Goal: Task Accomplishment & Management: Manage account settings

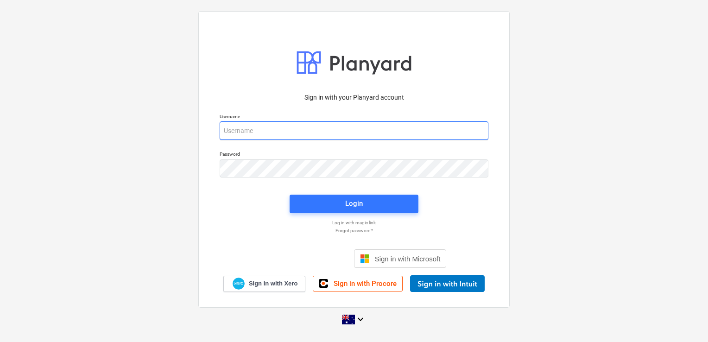
click at [246, 130] on input "email" at bounding box center [354, 130] width 269 height 19
type input "[EMAIL_ADDRESS][DOMAIN_NAME]"
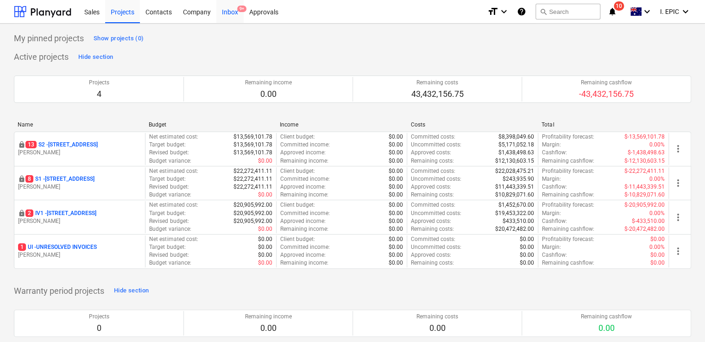
click at [223, 15] on div "Inbox 9+" at bounding box center [229, 12] width 27 height 24
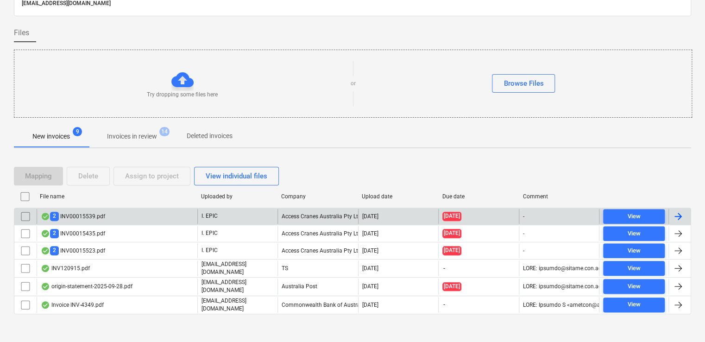
scroll to position [51, 0]
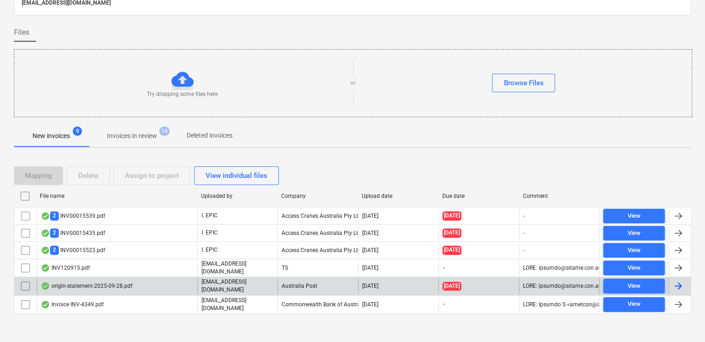
click at [145, 285] on div "origin-statement-2025-09-28.pdf" at bounding box center [117, 286] width 161 height 16
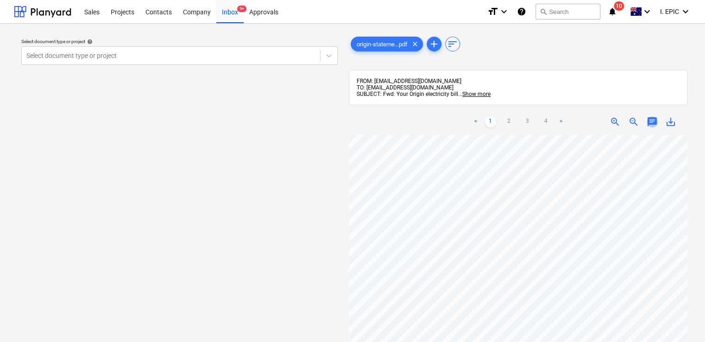
click at [652, 124] on span "chat" at bounding box center [652, 121] width 11 height 11
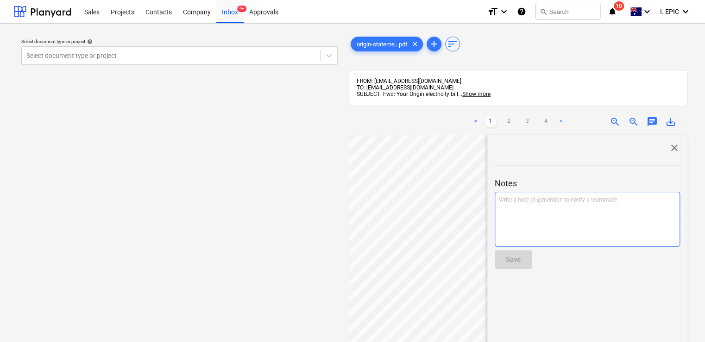
click at [526, 210] on div "Write a note or @mention to notify a teammate [PERSON_NAME]" at bounding box center [587, 219] width 185 height 55
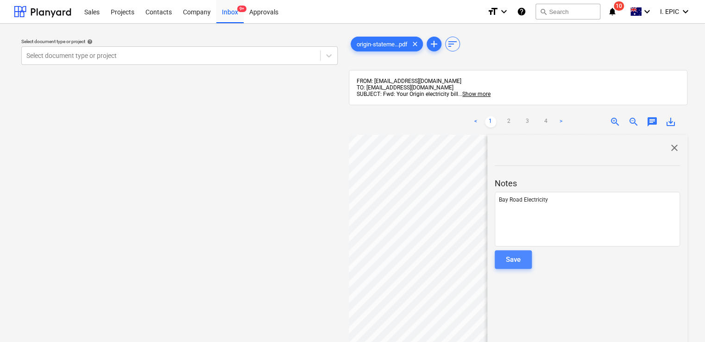
click at [519, 254] on div "Save" at bounding box center [513, 259] width 15 height 12
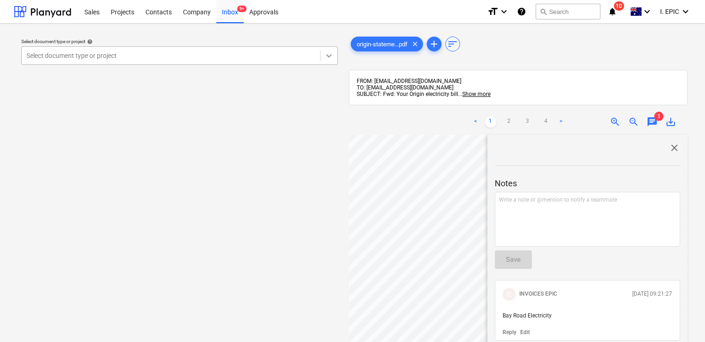
click at [332, 50] on div at bounding box center [329, 55] width 17 height 17
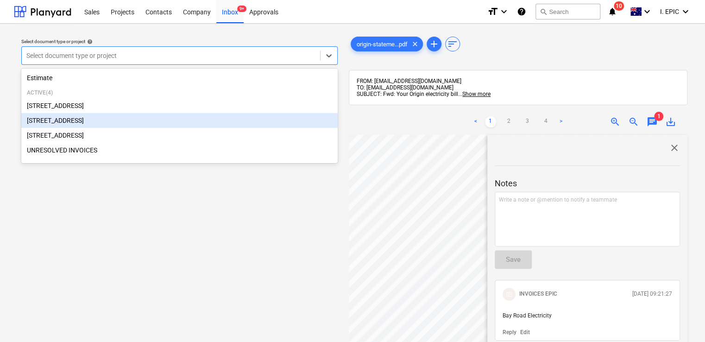
click at [167, 117] on div "[STREET_ADDRESS]" at bounding box center [179, 120] width 316 height 15
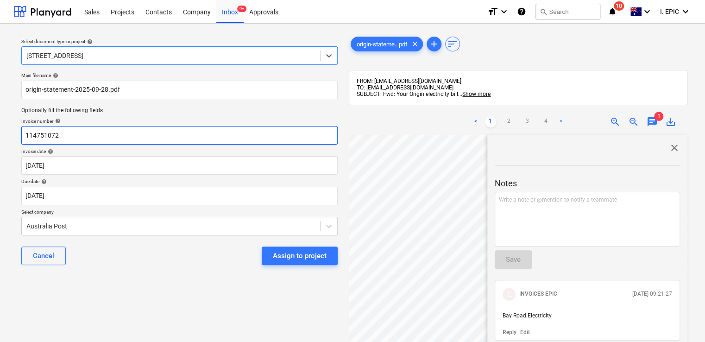
scroll to position [46, 0]
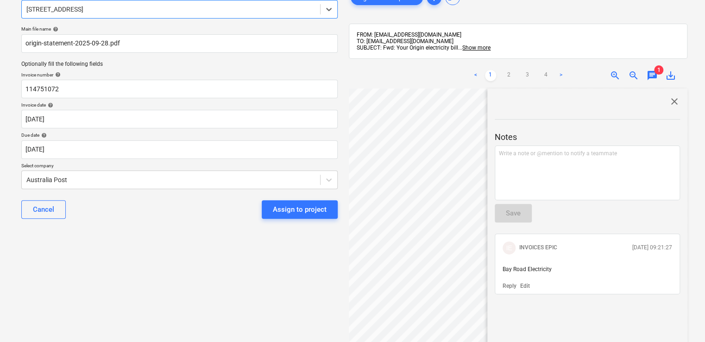
click at [669, 100] on span "close" at bounding box center [674, 101] width 11 height 11
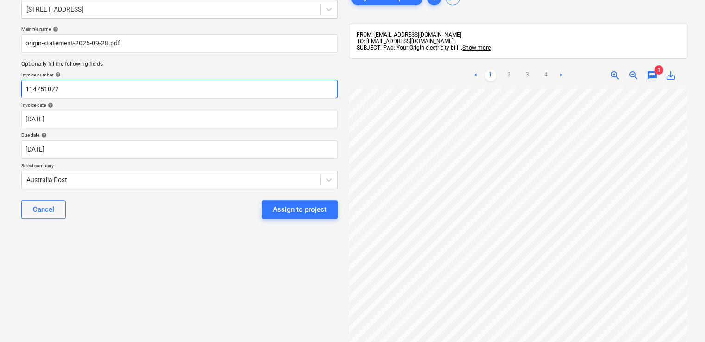
drag, startPoint x: 70, startPoint y: 86, endPoint x: 25, endPoint y: 86, distance: 44.5
click at [25, 86] on input "114751072" at bounding box center [179, 89] width 316 height 19
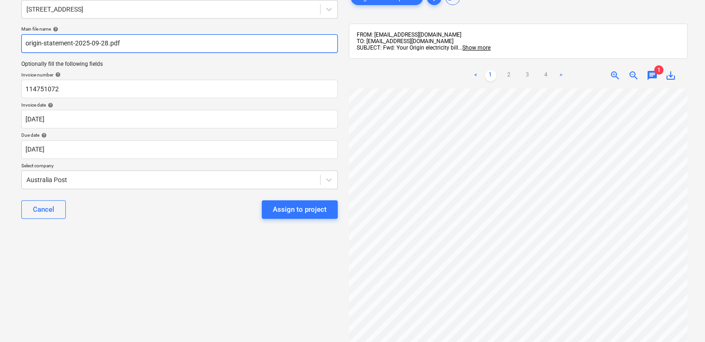
click at [25, 43] on input "origin-statement-2025-09-28.pdf" at bounding box center [179, 43] width 316 height 19
paste input "114751072"
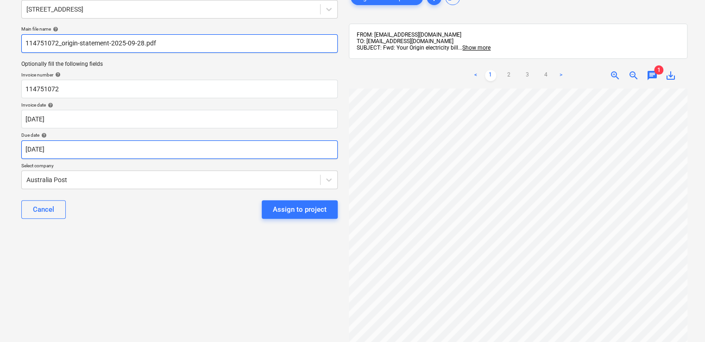
type input "114751072_origin-statement-2025-09-28.pdf"
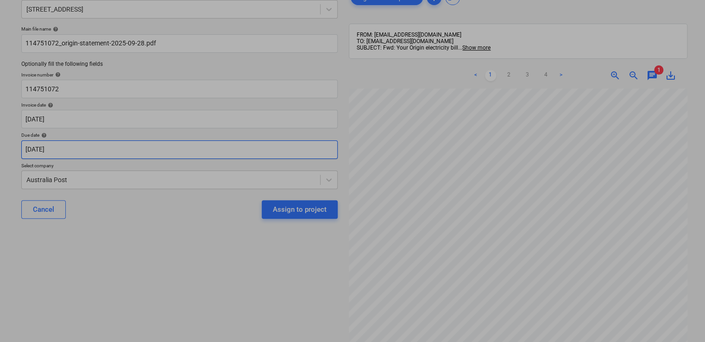
click at [80, 145] on body "Sales Projects Contacts Company Inbox 9+ Approvals format_size keyboard_arrow_d…" at bounding box center [352, 125] width 705 height 342
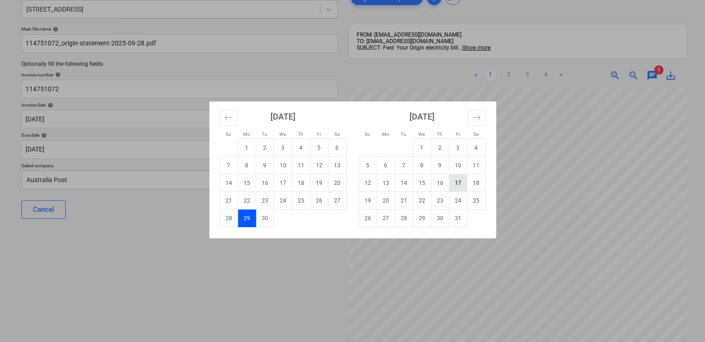
click at [457, 181] on td "17" at bounding box center [458, 183] width 18 height 18
type input "[DATE]"
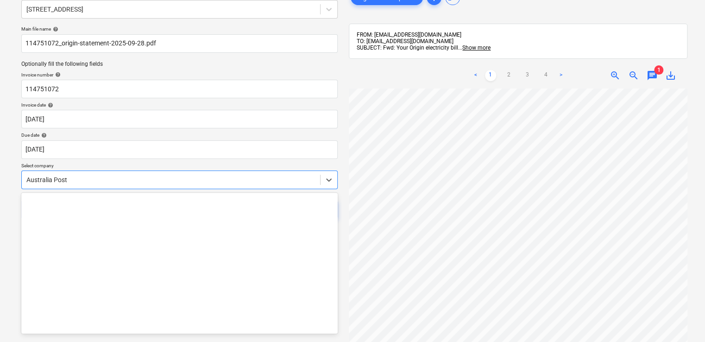
click at [173, 183] on div at bounding box center [170, 179] width 289 height 9
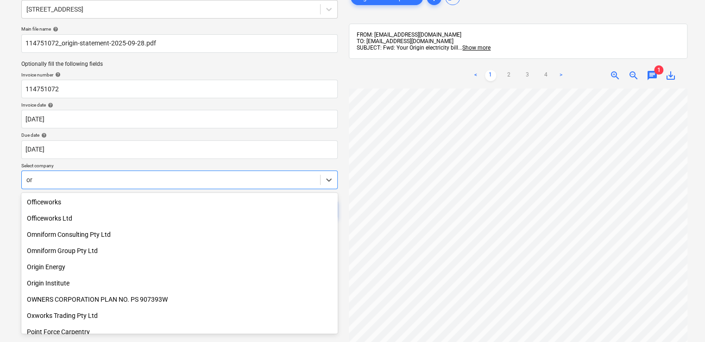
type input "ori"
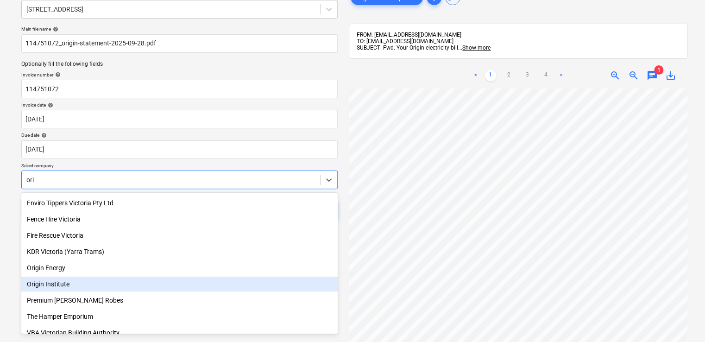
scroll to position [93, 0]
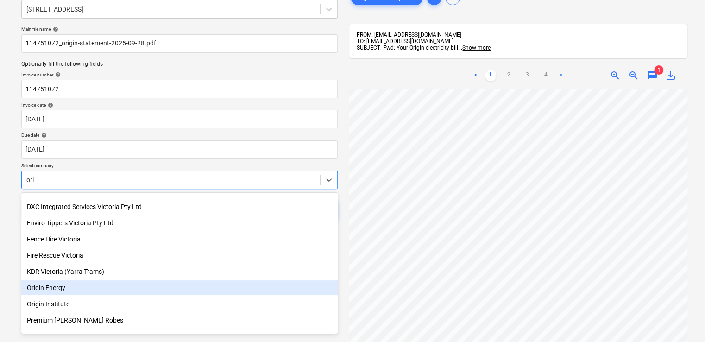
click at [44, 288] on div "Origin Energy" at bounding box center [179, 287] width 316 height 15
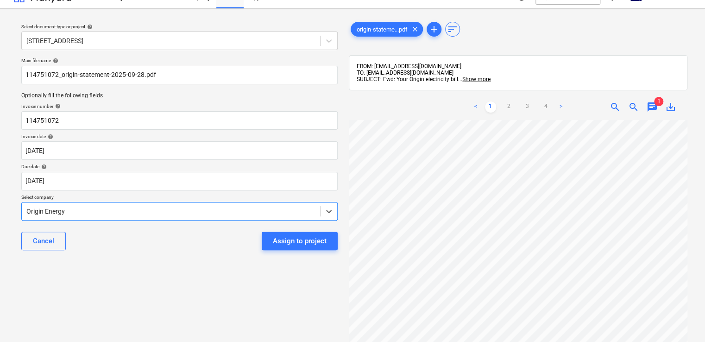
scroll to position [0, 0]
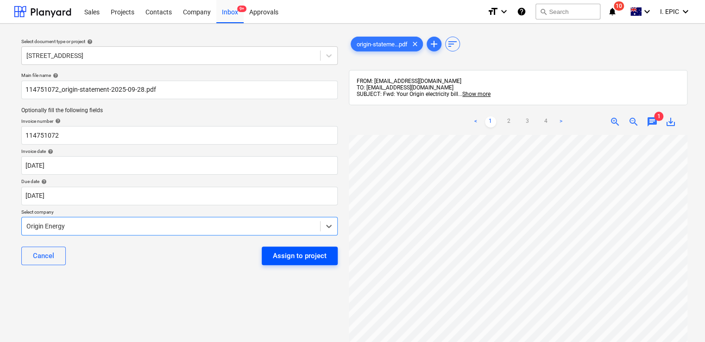
click at [303, 255] on div "Assign to project" at bounding box center [300, 256] width 54 height 12
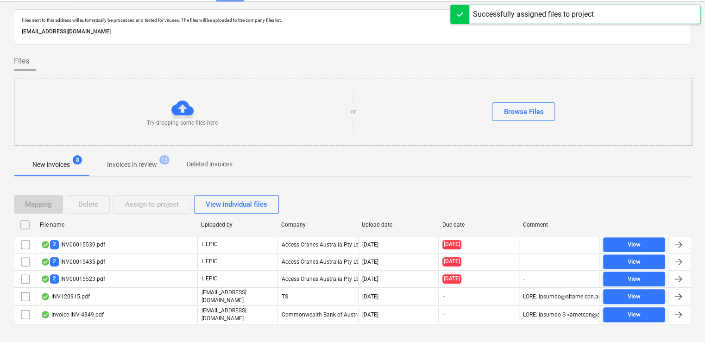
scroll to position [33, 0]
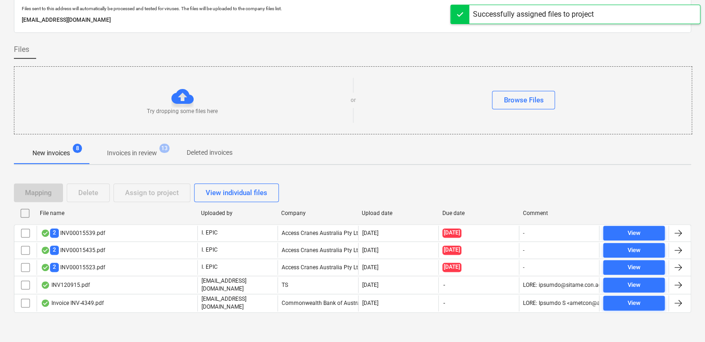
click at [128, 149] on p "Invoices in review" at bounding box center [132, 153] width 50 height 10
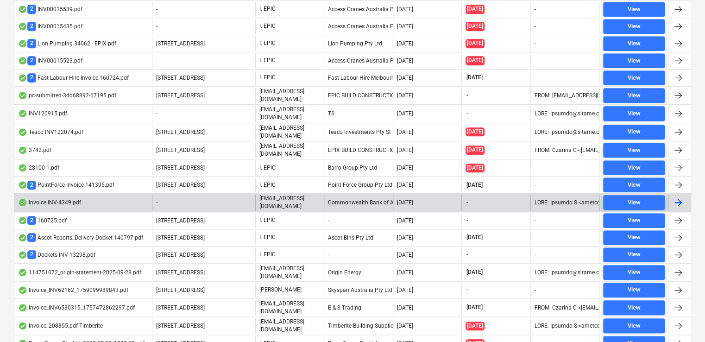
scroll to position [265, 0]
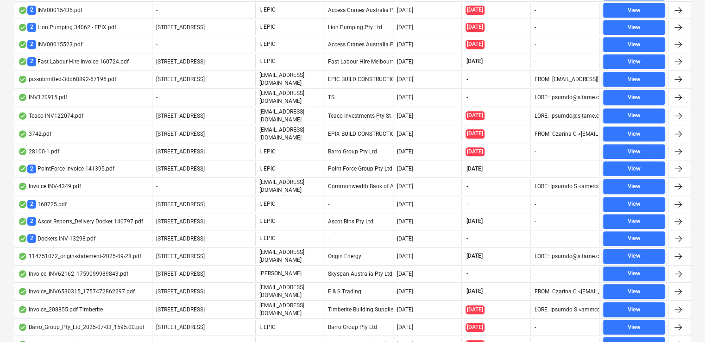
click at [88, 253] on div "114751072_origin-statement-2025-09-28.pdf" at bounding box center [79, 256] width 123 height 7
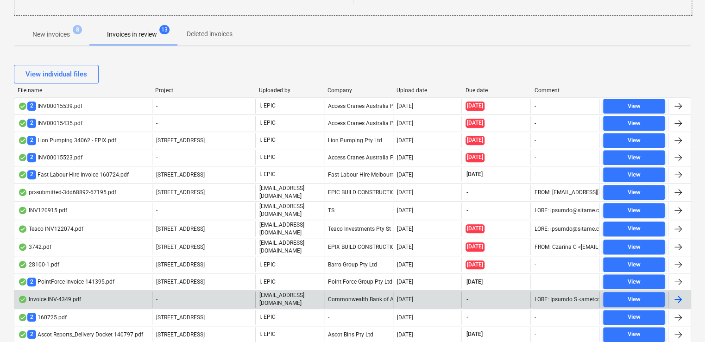
scroll to position [98, 0]
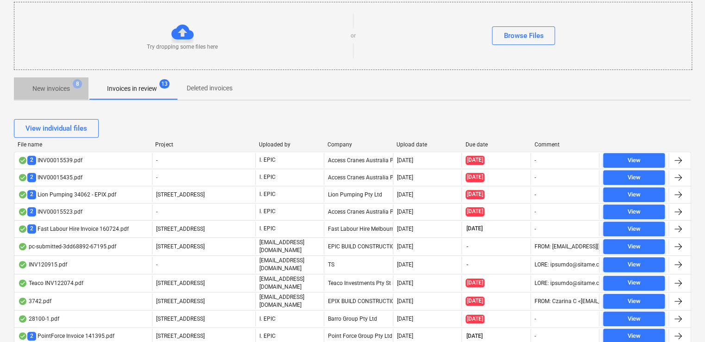
click at [57, 90] on p "New invoices" at bounding box center [51, 89] width 38 height 10
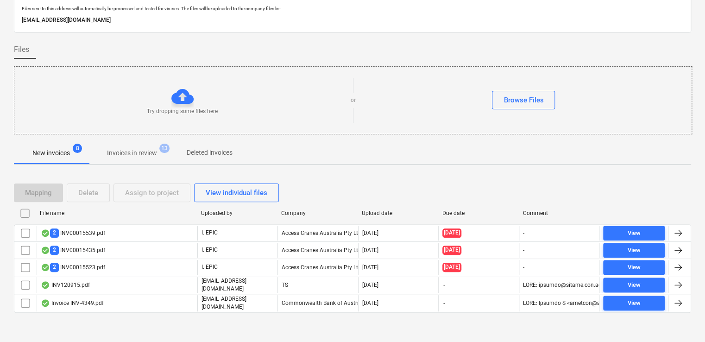
click at [119, 152] on p "Invoices in review" at bounding box center [132, 153] width 50 height 10
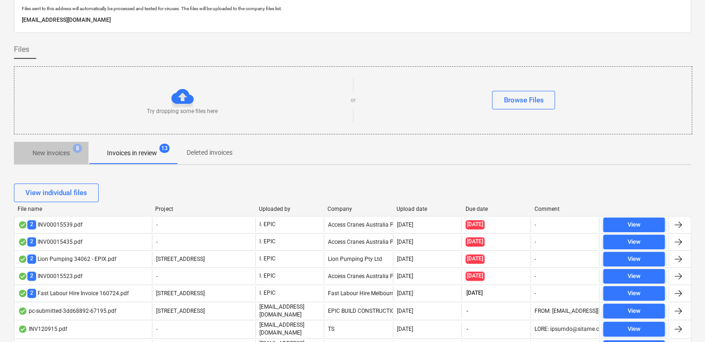
click at [63, 155] on p "New invoices" at bounding box center [51, 153] width 38 height 10
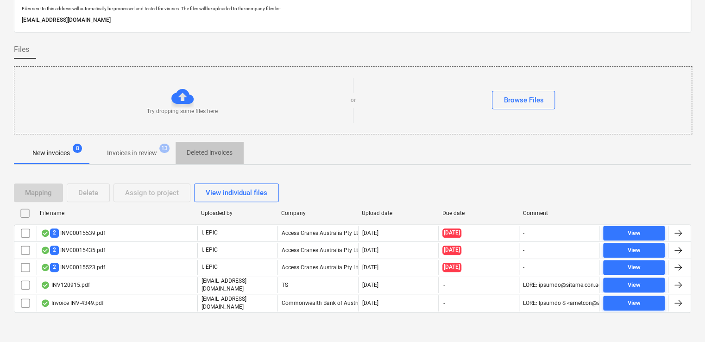
click at [198, 149] on p "Deleted invoices" at bounding box center [210, 153] width 46 height 10
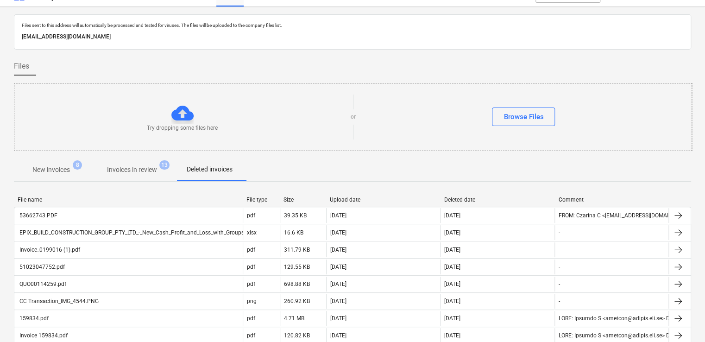
scroll to position [33, 0]
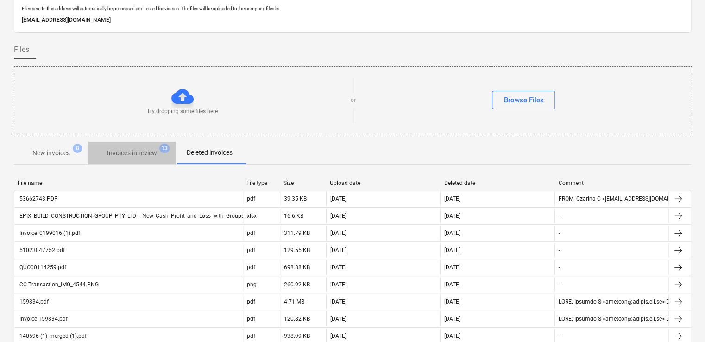
click at [126, 152] on p "Invoices in review" at bounding box center [132, 153] width 50 height 10
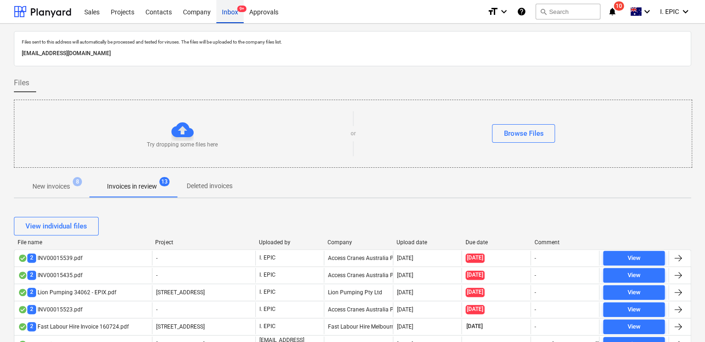
click at [228, 13] on div "Inbox 9+" at bounding box center [229, 12] width 27 height 24
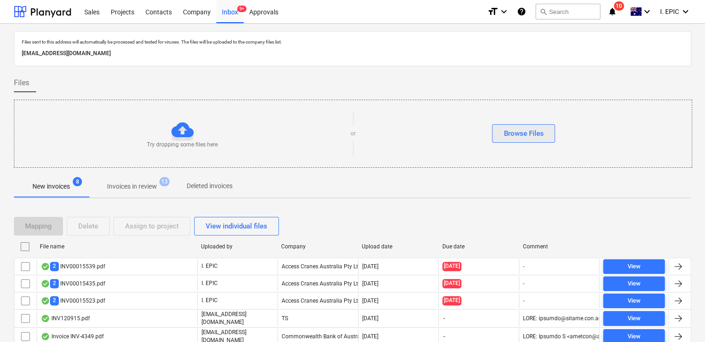
click at [504, 127] on div "Browse Files" at bounding box center [524, 133] width 40 height 12
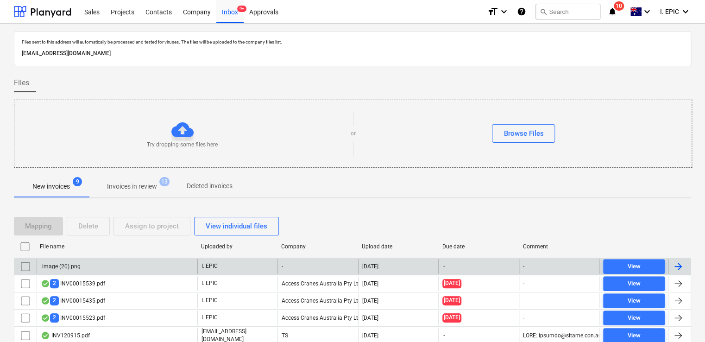
click at [133, 262] on div "image (20).png" at bounding box center [117, 266] width 161 height 15
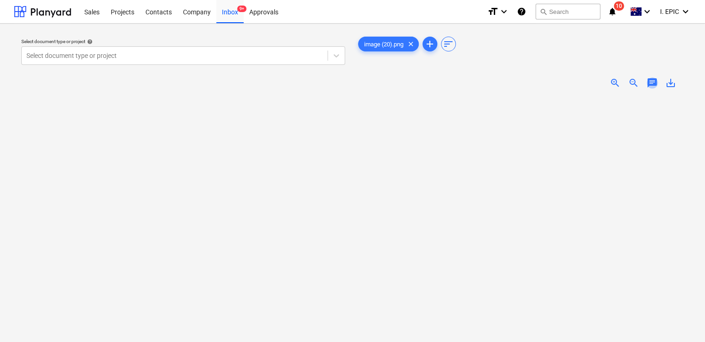
click at [652, 82] on span "chat" at bounding box center [652, 82] width 11 height 11
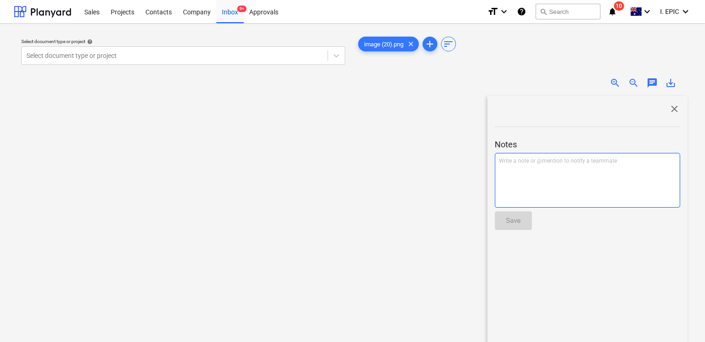
click at [561, 165] on div "Write a note or @mention to notify a teammate [PERSON_NAME]" at bounding box center [587, 180] width 185 height 55
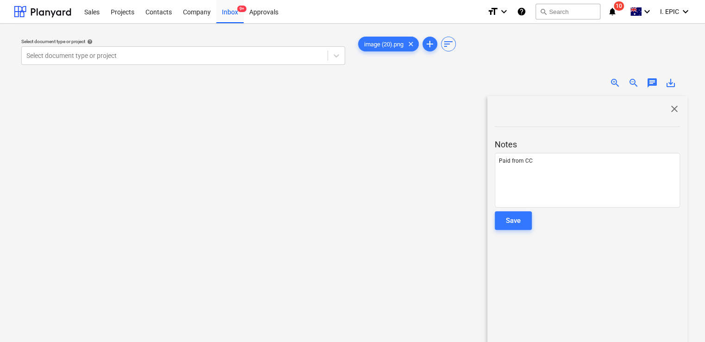
click at [512, 231] on div at bounding box center [587, 233] width 185 height 7
click at [512, 221] on div "Save" at bounding box center [513, 221] width 15 height 12
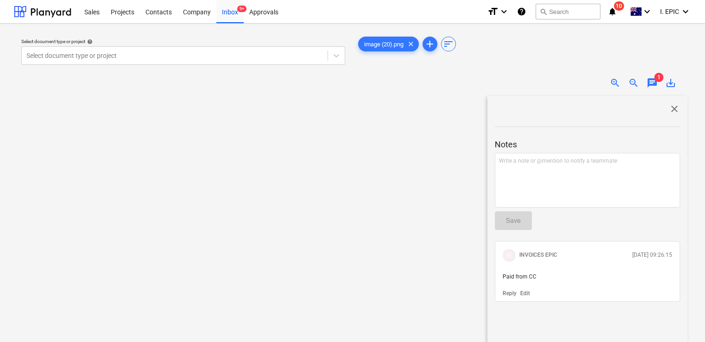
click at [669, 111] on span "close" at bounding box center [674, 108] width 11 height 11
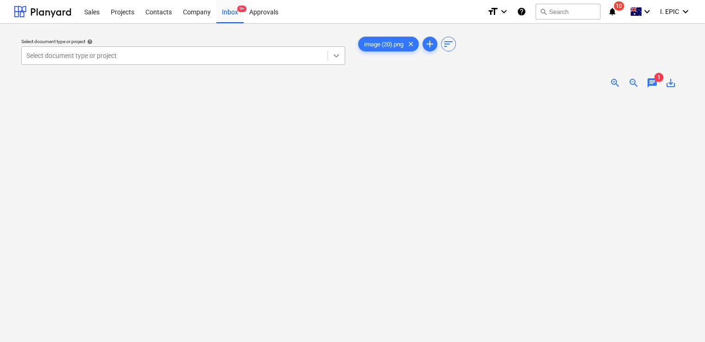
click at [333, 55] on icon at bounding box center [336, 55] width 9 height 9
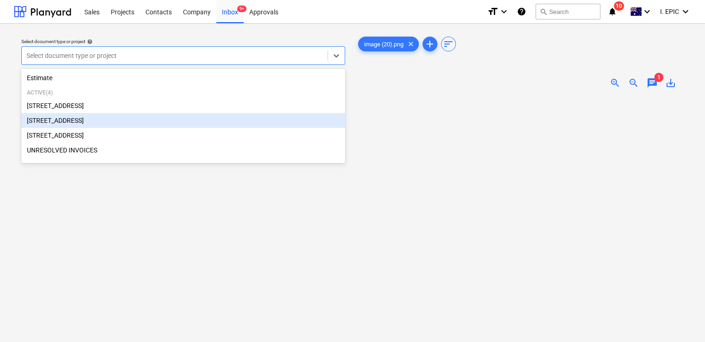
click at [85, 120] on div "[STREET_ADDRESS]" at bounding box center [183, 120] width 324 height 15
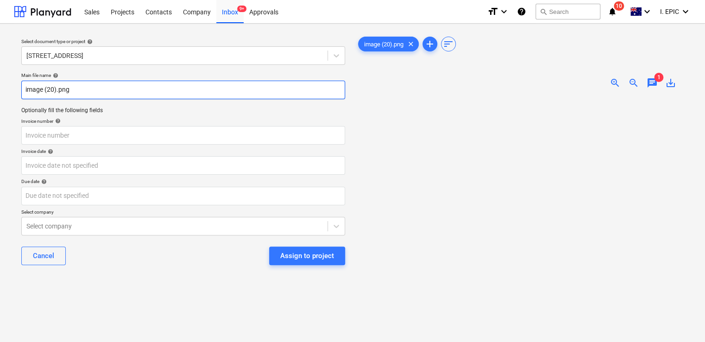
click at [24, 88] on input "image (20).png" at bounding box center [183, 90] width 324 height 19
click at [24, 93] on input "image (20).png" at bounding box center [183, 90] width 324 height 19
paste input "Full Strength"
click at [18, 92] on div "Main file name help Full Strengthimage (20).png Optionally fill the following f…" at bounding box center [183, 173] width 331 height 208
drag, startPoint x: 61, startPoint y: 89, endPoint x: 71, endPoint y: 90, distance: 9.7
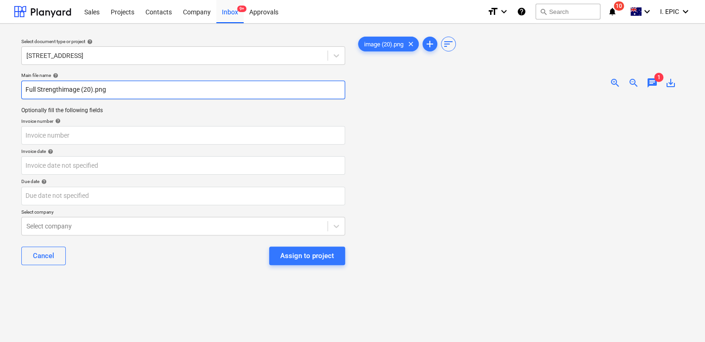
click at [61, 89] on input "Full Strengthimage (20).png" at bounding box center [183, 90] width 324 height 19
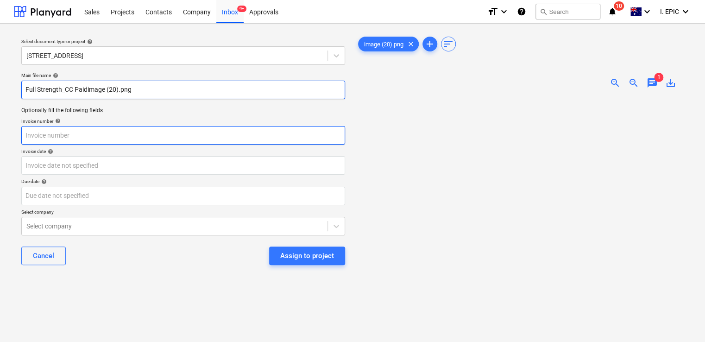
type input "Full Strength_CC Paidimage (20).png"
click at [74, 137] on input "text" at bounding box center [183, 135] width 324 height 19
click at [78, 135] on input "text" at bounding box center [183, 135] width 324 height 19
paste input "Full Strength_CC Paid $17.15"
type input "Full Strength_CC Paid $17.15"
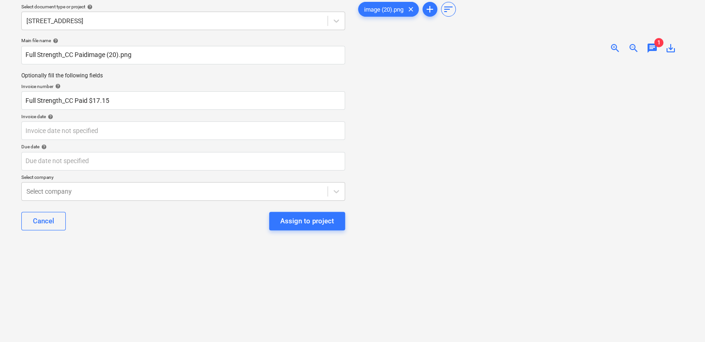
scroll to position [81, 0]
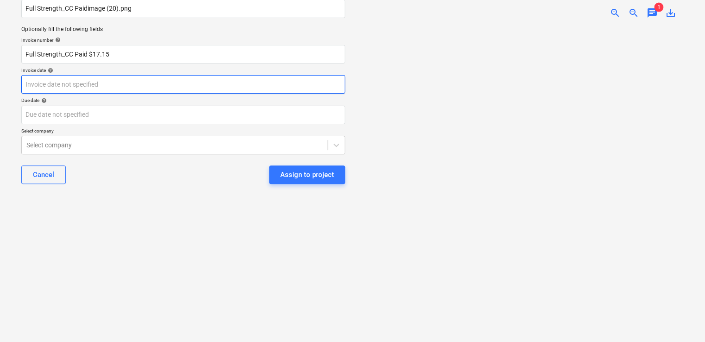
click at [98, 87] on body "Sales Projects Contacts Company Inbox 9+ Approvals format_size keyboard_arrow_d…" at bounding box center [352, 90] width 705 height 342
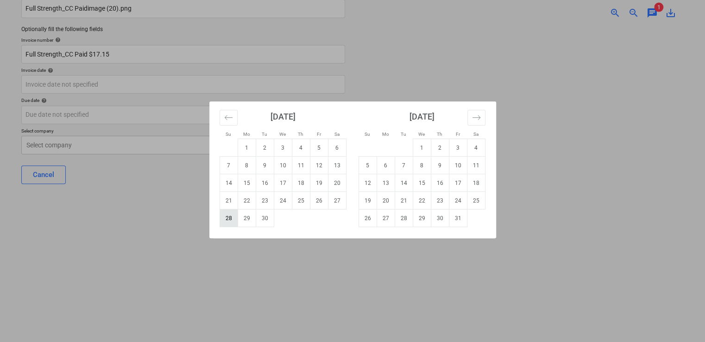
click at [231, 218] on td "28" at bounding box center [229, 218] width 18 height 18
type input "[DATE]"
click at [82, 114] on body "Sales Projects Contacts Company Inbox 9+ Approvals format_size keyboard_arrow_d…" at bounding box center [352, 90] width 705 height 342
click at [231, 215] on td "28" at bounding box center [229, 218] width 18 height 18
type input "[DATE]"
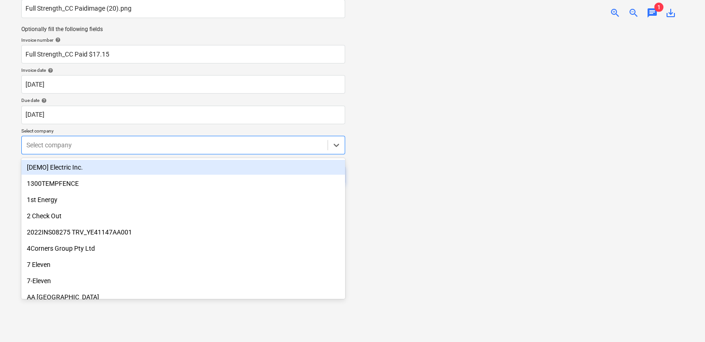
click at [78, 144] on div at bounding box center [174, 144] width 297 height 9
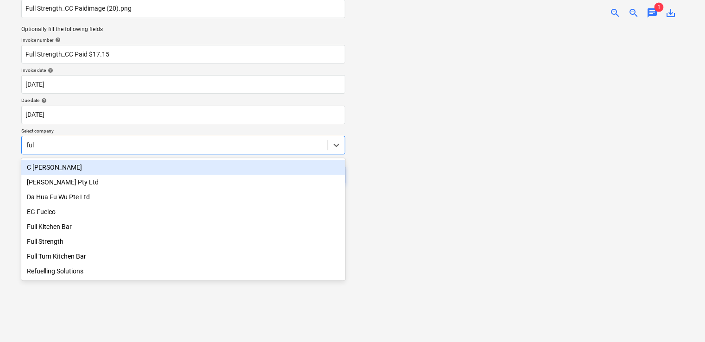
type input "full"
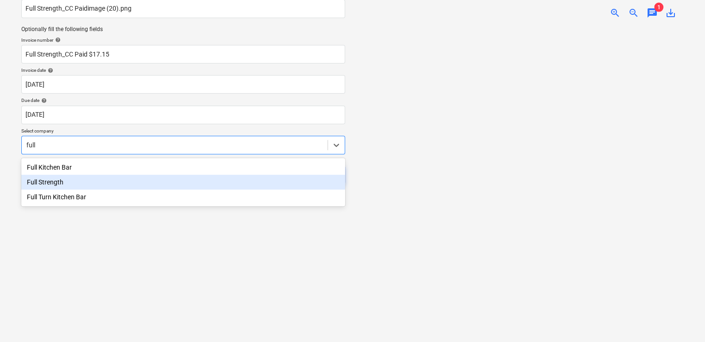
click at [70, 184] on div "Full Strength" at bounding box center [183, 182] width 324 height 15
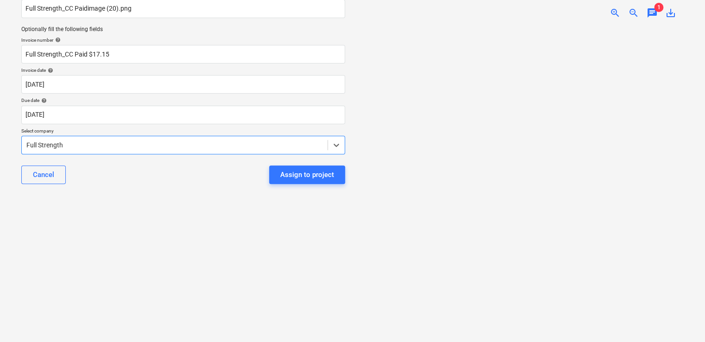
scroll to position [0, 0]
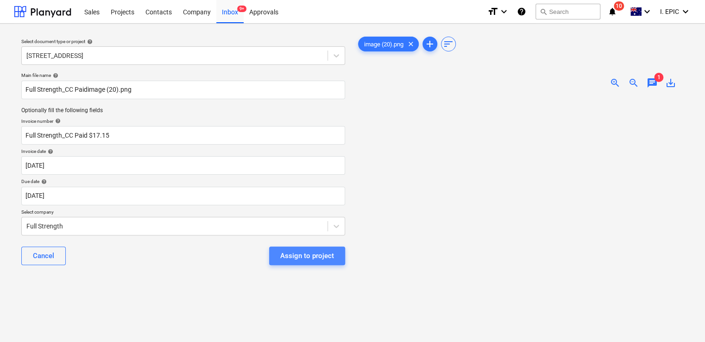
click at [317, 259] on div "Assign to project" at bounding box center [307, 256] width 54 height 12
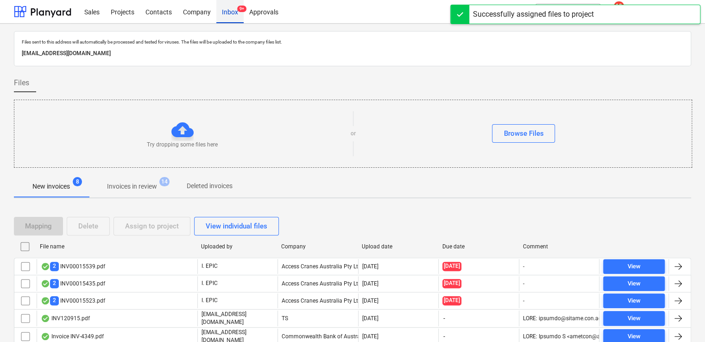
click at [226, 19] on div "Inbox 9+" at bounding box center [229, 12] width 27 height 24
